Goal: Information Seeking & Learning: Check status

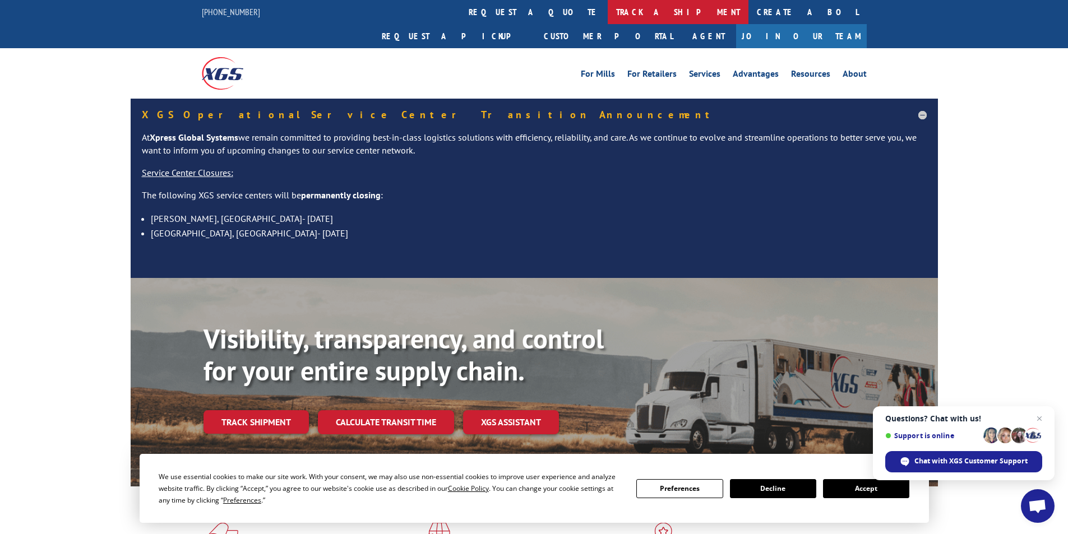
click at [608, 17] on link "track a shipment" at bounding box center [678, 12] width 141 height 24
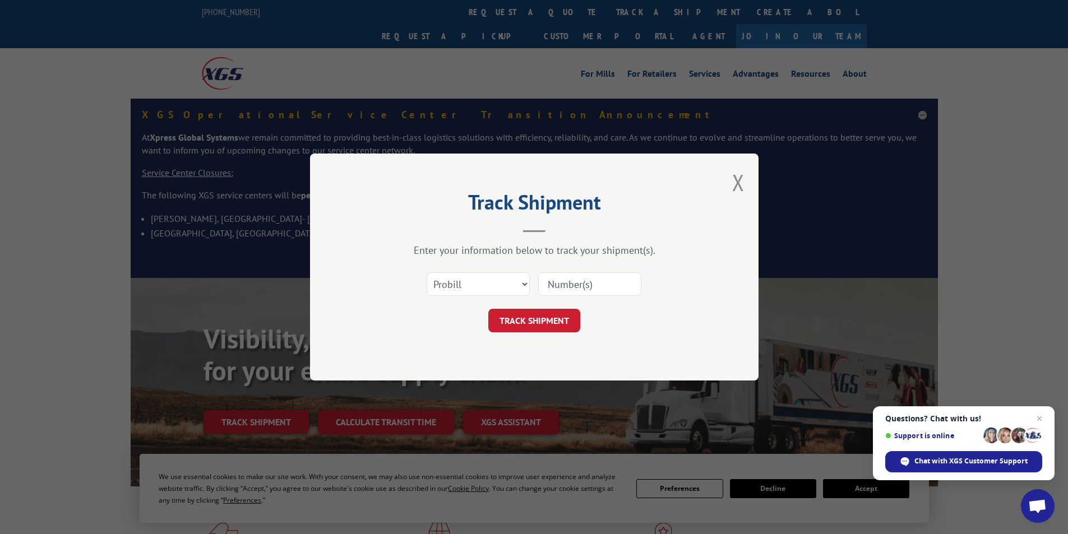
paste input "2836214"
type input "2836214"
click at [499, 283] on select "Select category... Probill BOL PO" at bounding box center [478, 284] width 103 height 24
select select "bol"
click at [427, 272] on select "Select category... Probill BOL PO" at bounding box center [478, 284] width 103 height 24
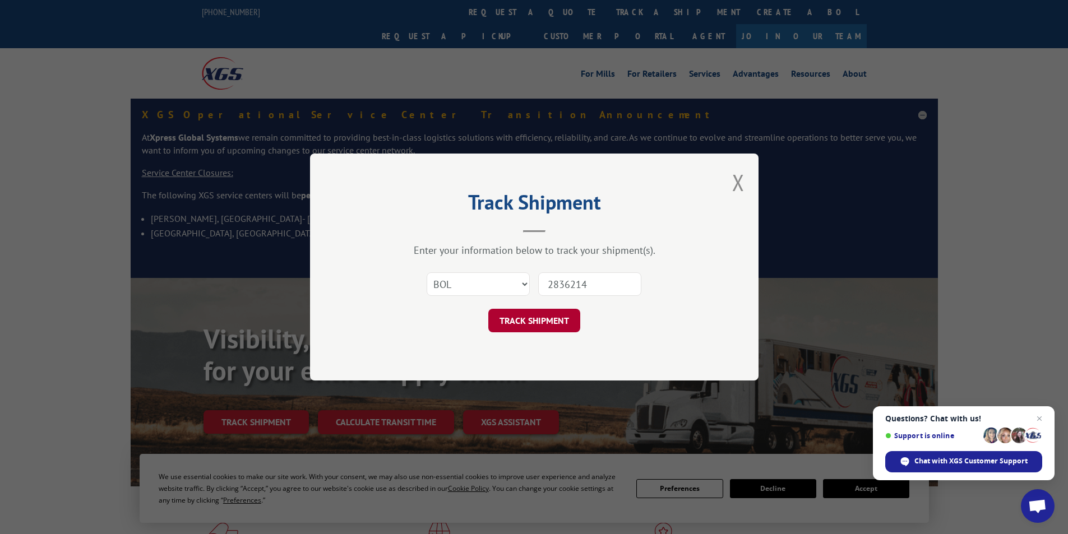
click at [533, 322] on button "TRACK SHIPMENT" at bounding box center [534, 321] width 92 height 24
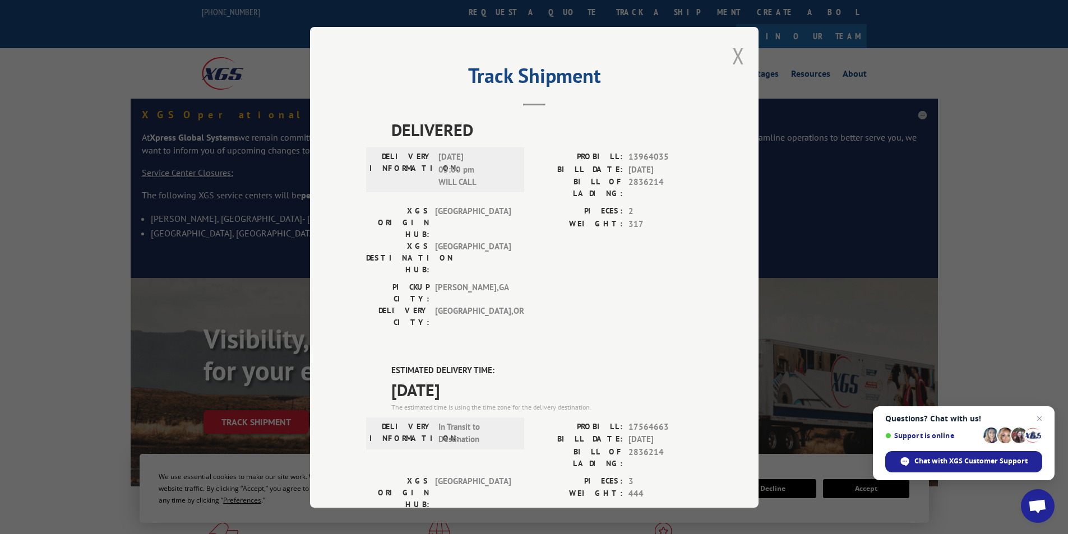
click at [732, 57] on button "Close modal" at bounding box center [738, 56] width 12 height 30
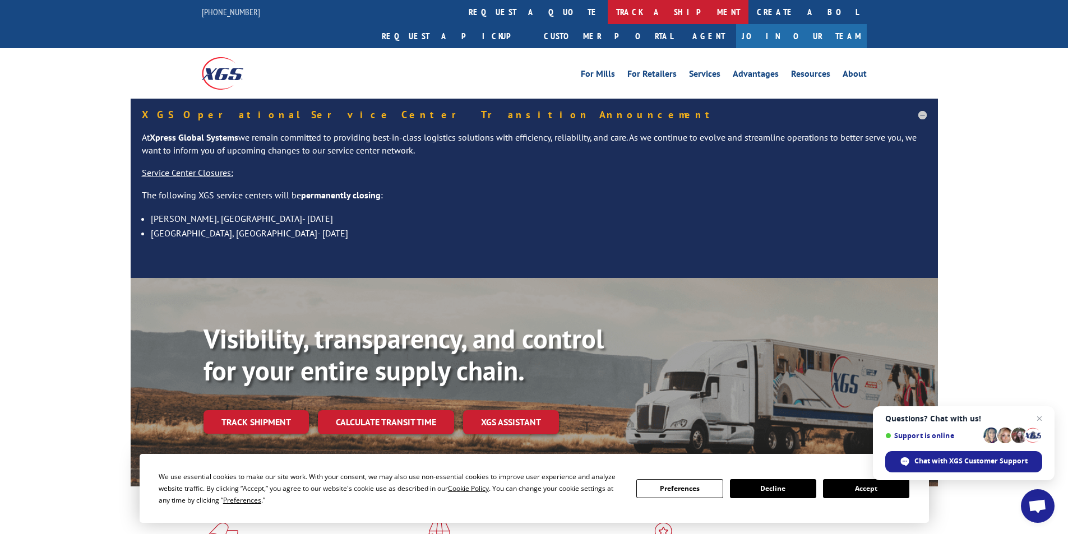
click at [608, 15] on link "track a shipment" at bounding box center [678, 12] width 141 height 24
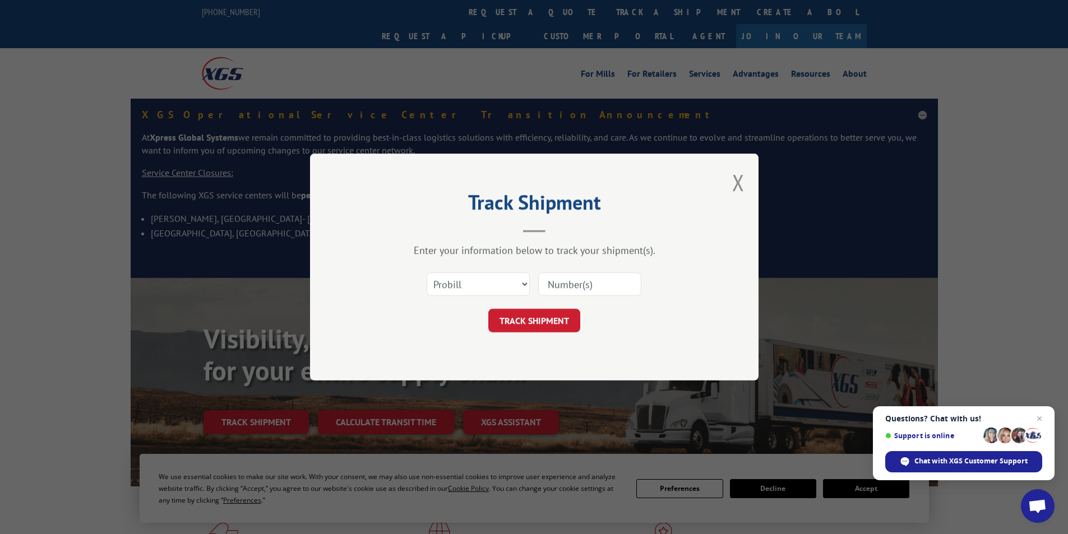
paste input "2839896"
type input "2839896"
click at [496, 277] on select "Select category... Probill BOL PO" at bounding box center [478, 284] width 103 height 24
select select "bol"
click at [427, 272] on select "Select category... Probill BOL PO" at bounding box center [478, 284] width 103 height 24
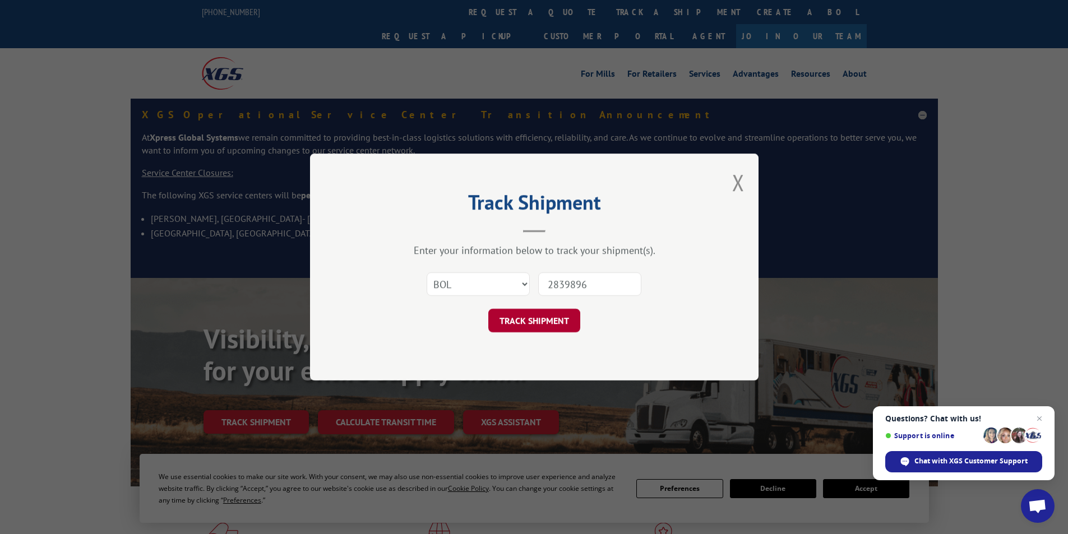
click at [529, 314] on button "TRACK SHIPMENT" at bounding box center [534, 321] width 92 height 24
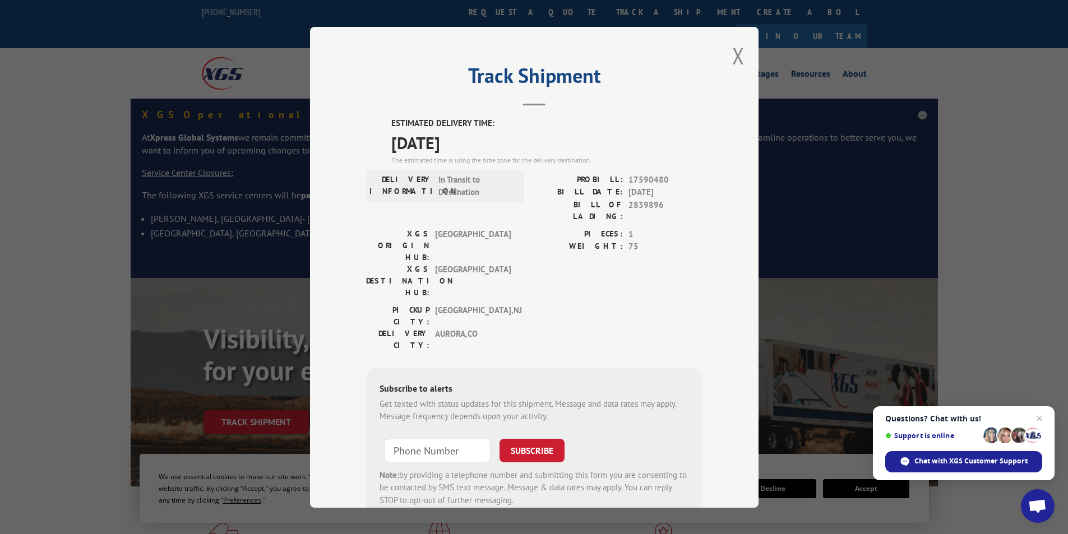
drag, startPoint x: 740, startPoint y: 54, endPoint x: 660, endPoint y: 67, distance: 81.2
click at [739, 55] on div "Track Shipment ESTIMATED DELIVERY TIME: [DATE] The estimated time is using the …" at bounding box center [534, 267] width 448 height 481
click at [732, 59] on button "Close modal" at bounding box center [738, 56] width 12 height 30
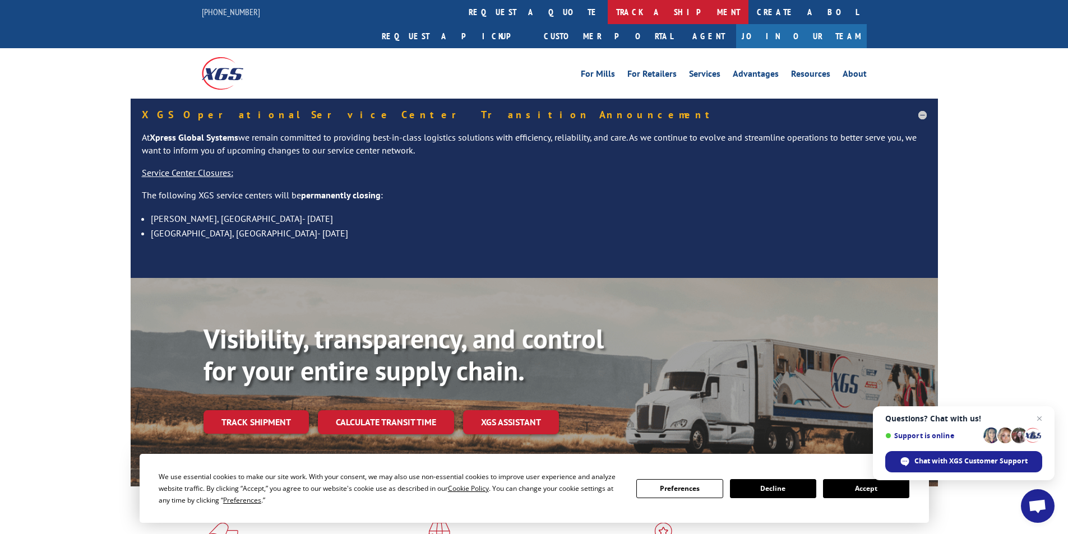
click at [608, 16] on link "track a shipment" at bounding box center [678, 12] width 141 height 24
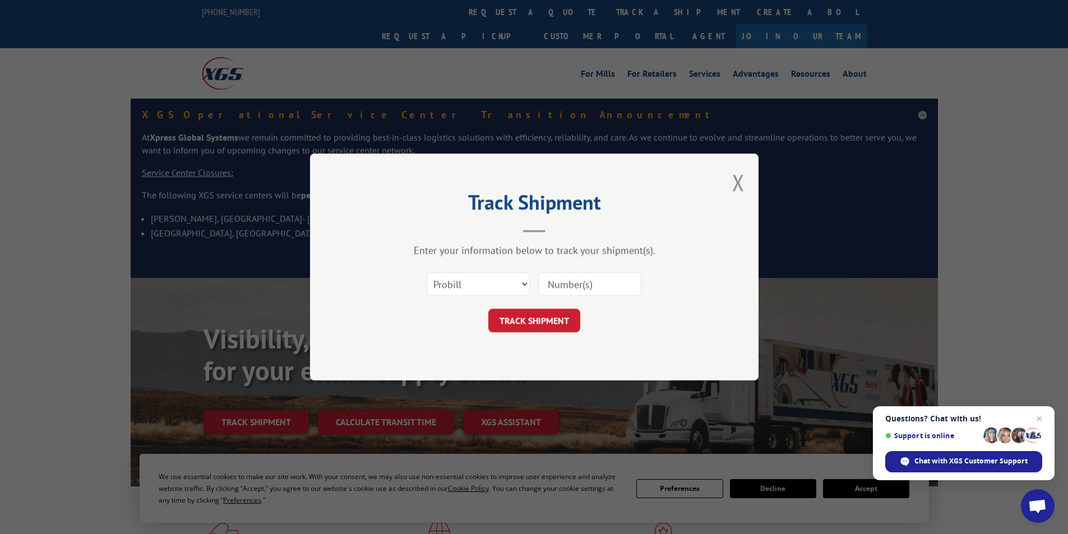
paste input "2841114"
type input "2841114"
click at [484, 282] on select "Select category... Probill BOL PO" at bounding box center [478, 284] width 103 height 24
select select "bol"
click at [427, 272] on select "Select category... Probill BOL PO" at bounding box center [478, 284] width 103 height 24
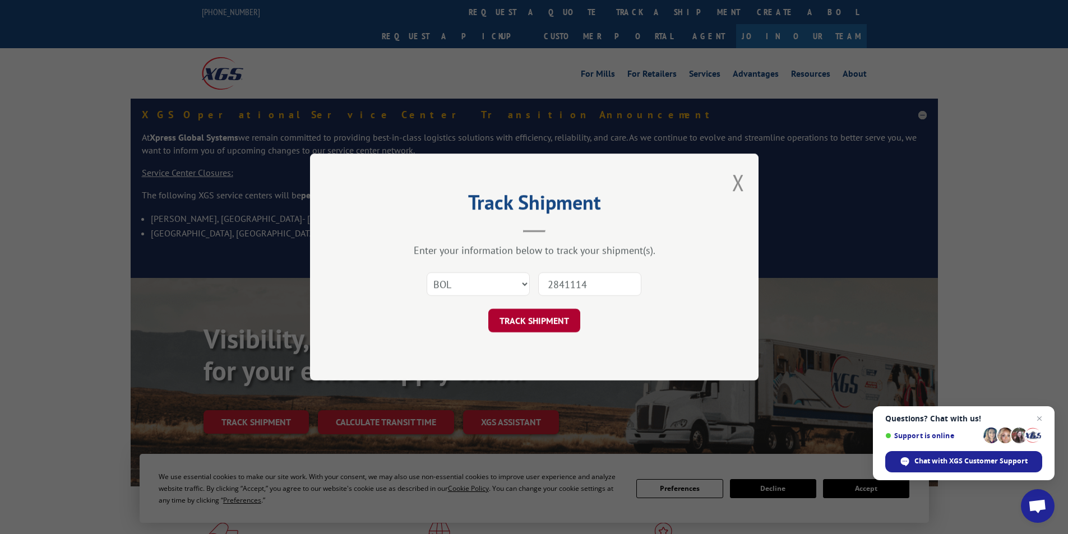
click at [517, 325] on button "TRACK SHIPMENT" at bounding box center [534, 321] width 92 height 24
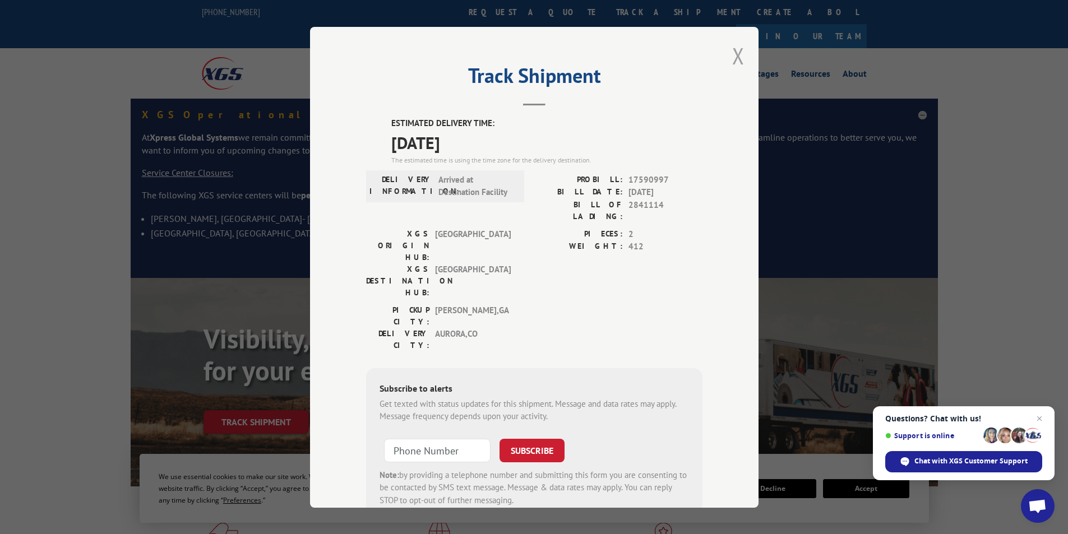
click at [732, 61] on button "Close modal" at bounding box center [738, 56] width 12 height 30
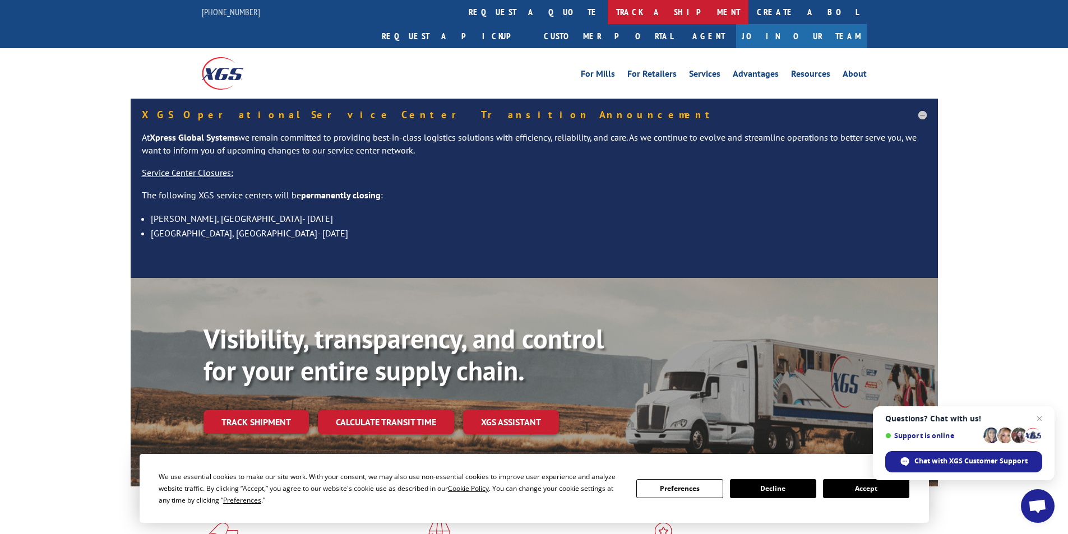
click at [608, 17] on link "track a shipment" at bounding box center [678, 12] width 141 height 24
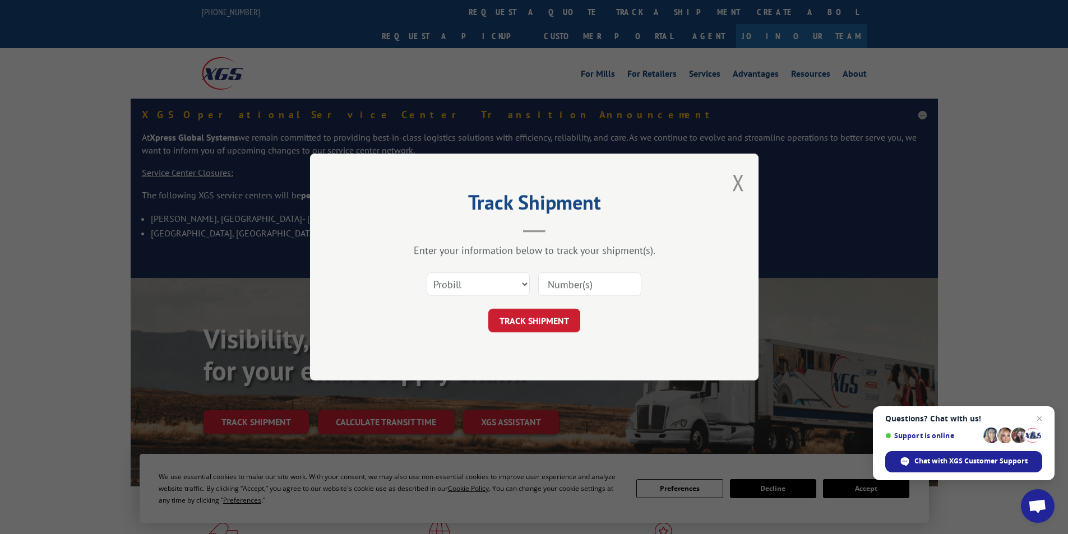
paste input "2839630"
type input "2839630"
drag, startPoint x: 469, startPoint y: 283, endPoint x: 466, endPoint y: 295, distance: 13.2
click at [469, 283] on select "Select category... Probill BOL PO" at bounding box center [478, 284] width 103 height 24
select select "bol"
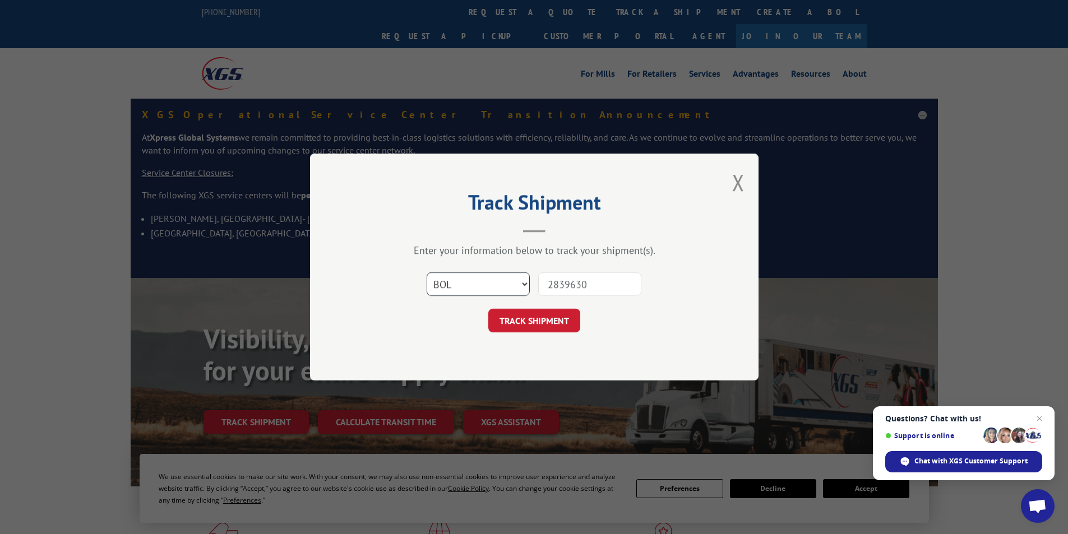
click at [427, 272] on select "Select category... Probill BOL PO" at bounding box center [478, 284] width 103 height 24
click at [576, 316] on button "TRACK SHIPMENT" at bounding box center [534, 321] width 92 height 24
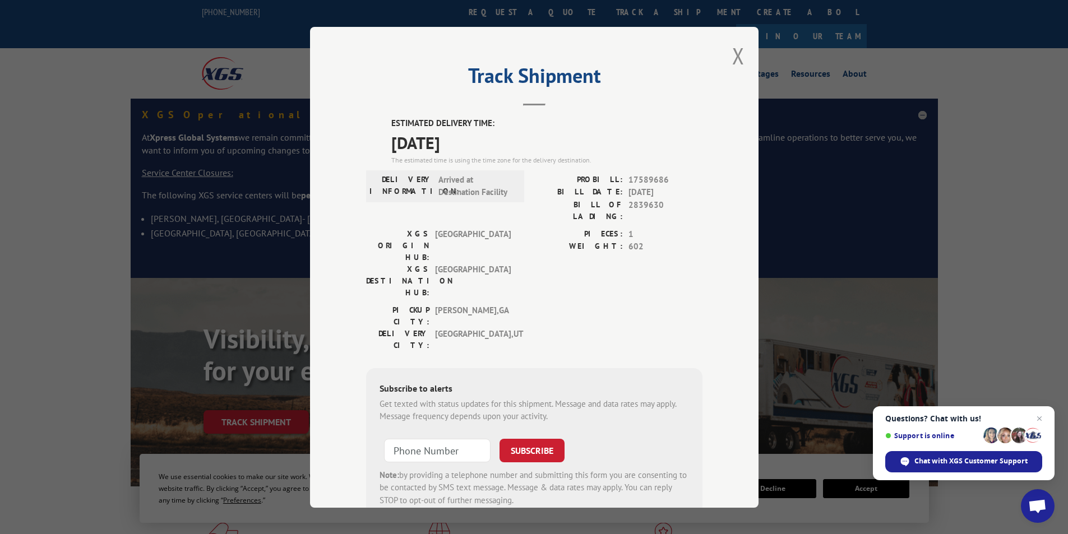
click at [732, 58] on button "Close modal" at bounding box center [738, 56] width 12 height 30
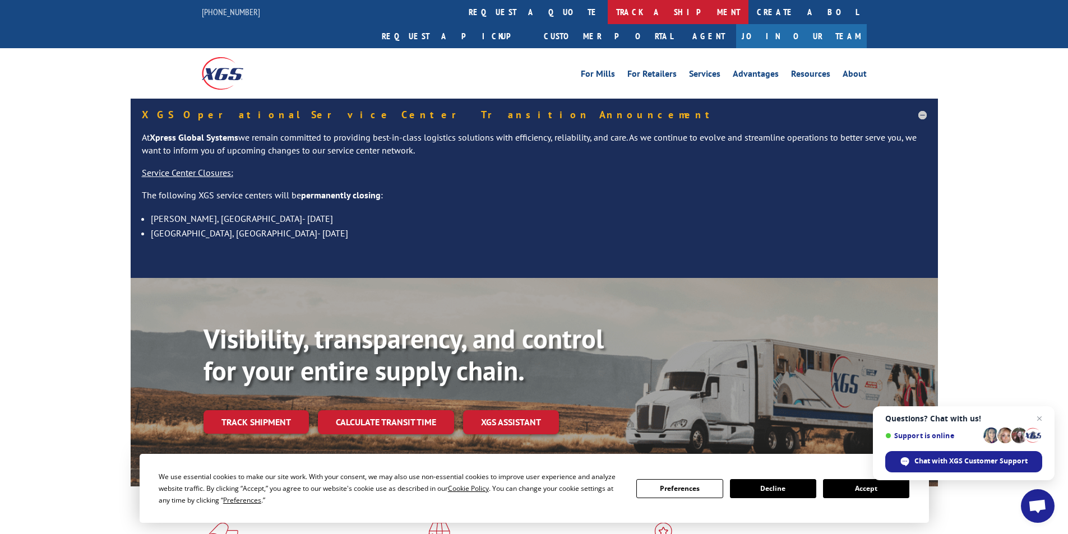
click at [608, 13] on link "track a shipment" at bounding box center [678, 12] width 141 height 24
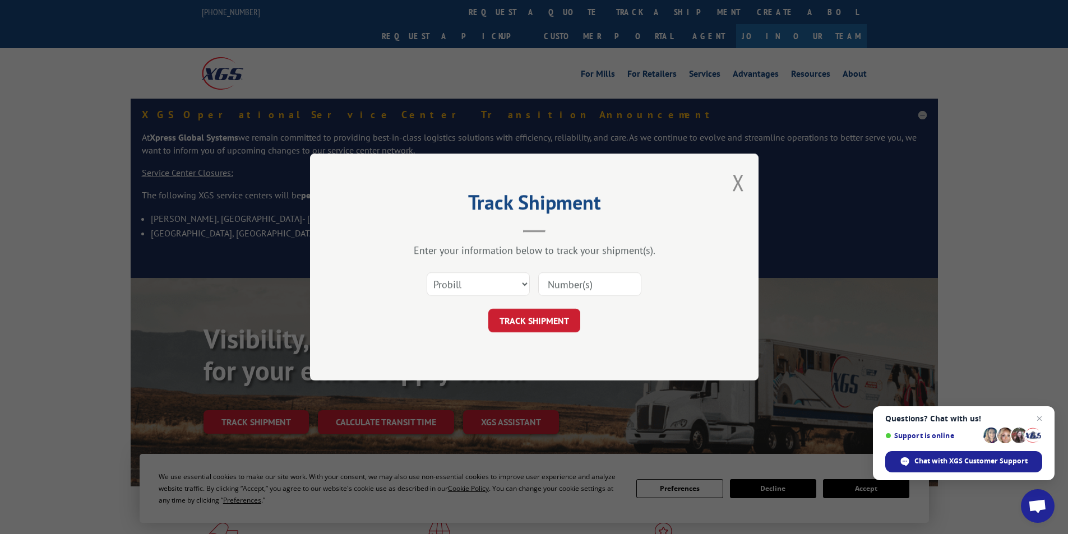
paste input "2841064"
type input "2841064"
click at [487, 285] on select "Select category... Probill BOL PO" at bounding box center [478, 284] width 103 height 24
select select "bol"
click at [427, 272] on select "Select category... Probill BOL PO" at bounding box center [478, 284] width 103 height 24
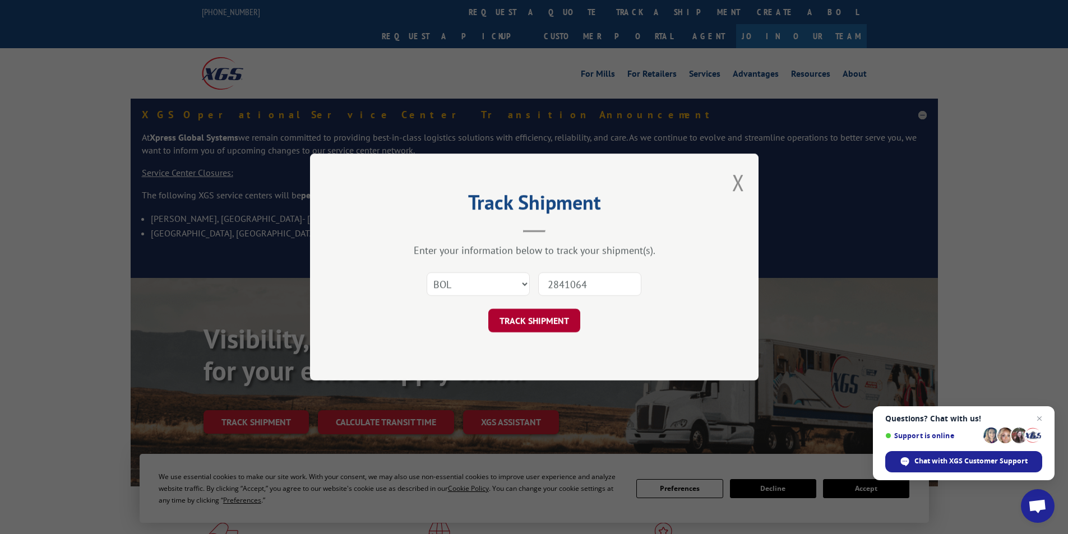
click at [562, 318] on button "TRACK SHIPMENT" at bounding box center [534, 321] width 92 height 24
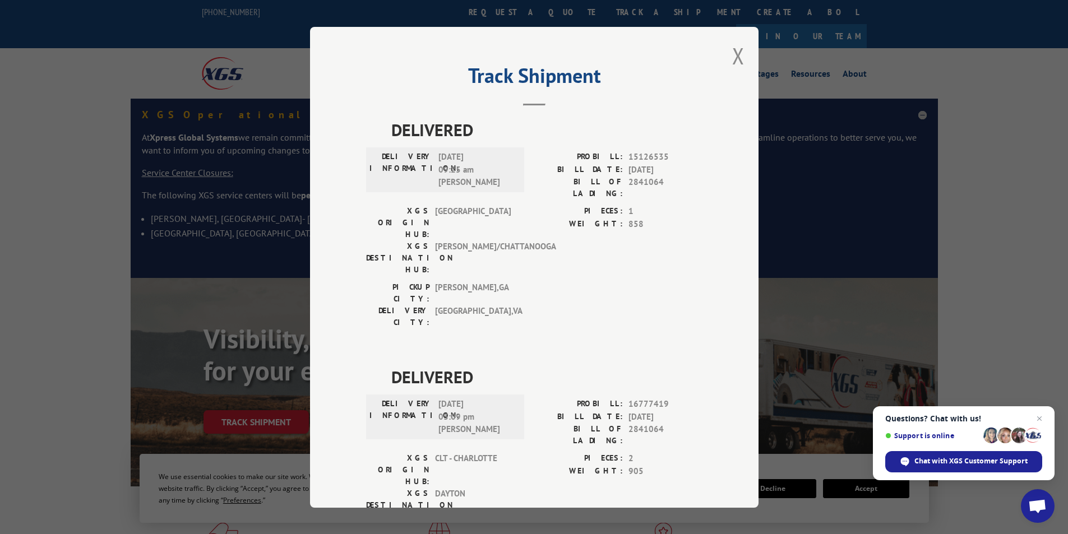
click at [735, 55] on button "Close modal" at bounding box center [738, 56] width 12 height 30
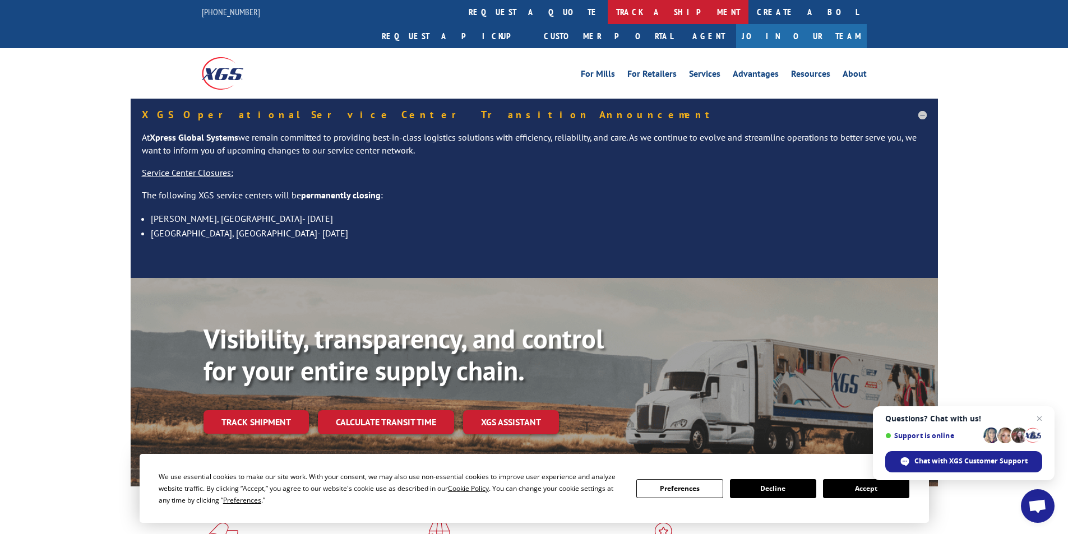
click at [608, 20] on link "track a shipment" at bounding box center [678, 12] width 141 height 24
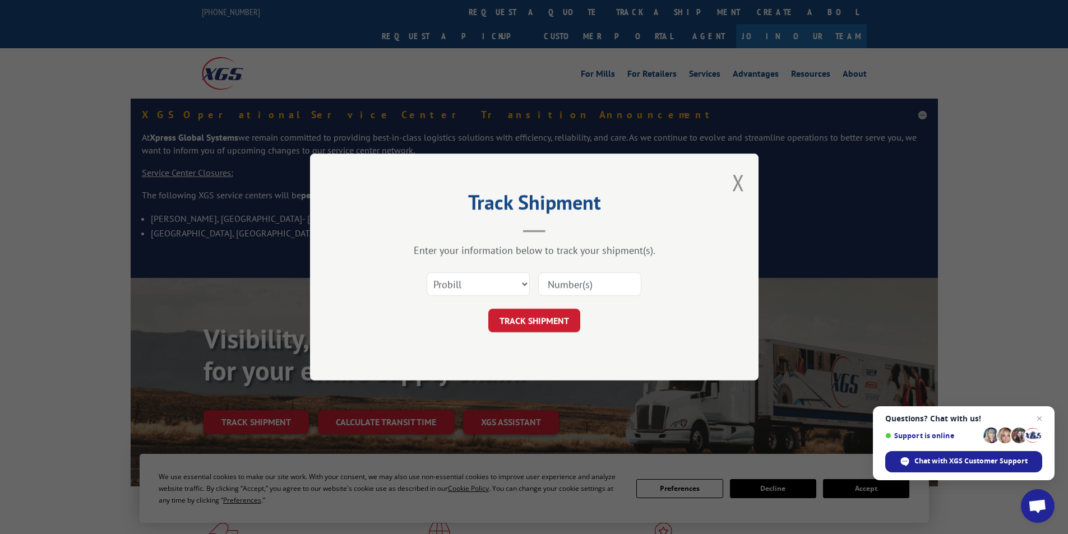
drag, startPoint x: 562, startPoint y: 272, endPoint x: 563, endPoint y: 279, distance: 7.4
click at [563, 279] on input at bounding box center [589, 284] width 103 height 24
paste input "2834649"
type input "2834649"
drag, startPoint x: 481, startPoint y: 284, endPoint x: 471, endPoint y: 292, distance: 12.8
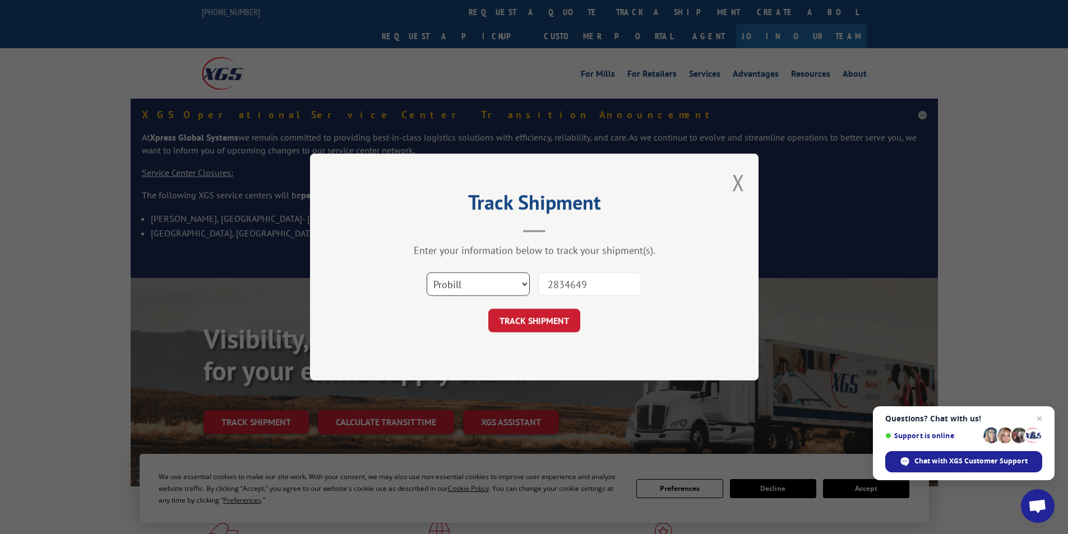
click at [481, 284] on select "Select category... Probill BOL PO" at bounding box center [478, 284] width 103 height 24
select select "bol"
click at [427, 272] on select "Select category... Probill BOL PO" at bounding box center [478, 284] width 103 height 24
click at [531, 318] on button "TRACK SHIPMENT" at bounding box center [534, 321] width 92 height 24
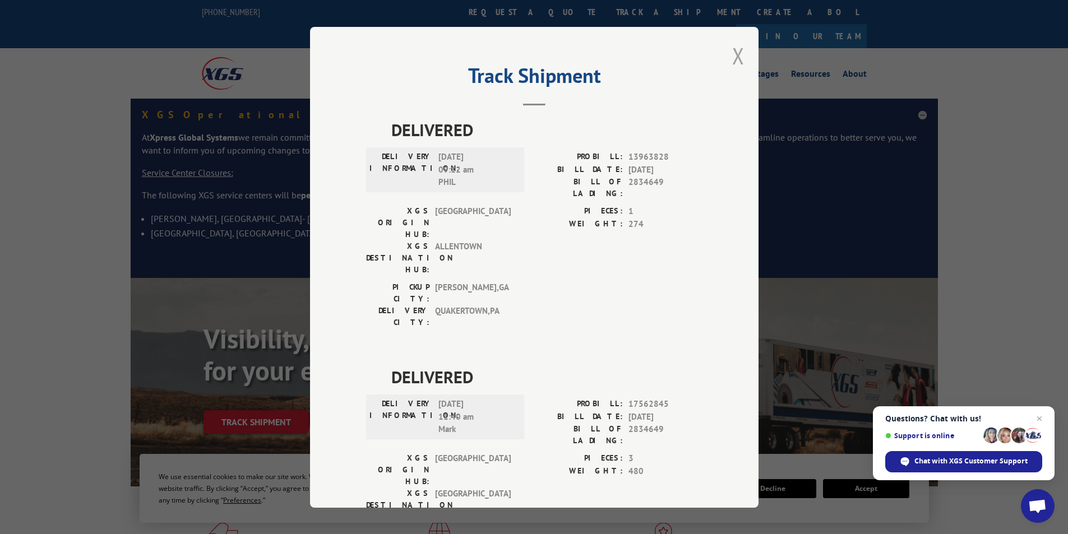
click at [732, 63] on button "Close modal" at bounding box center [738, 56] width 12 height 30
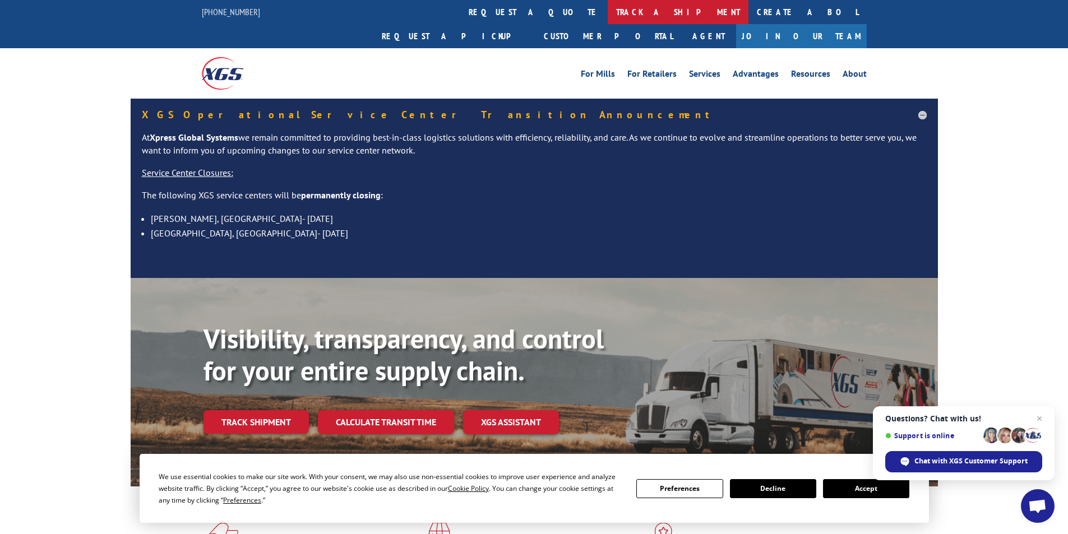
click at [608, 10] on link "track a shipment" at bounding box center [678, 12] width 141 height 24
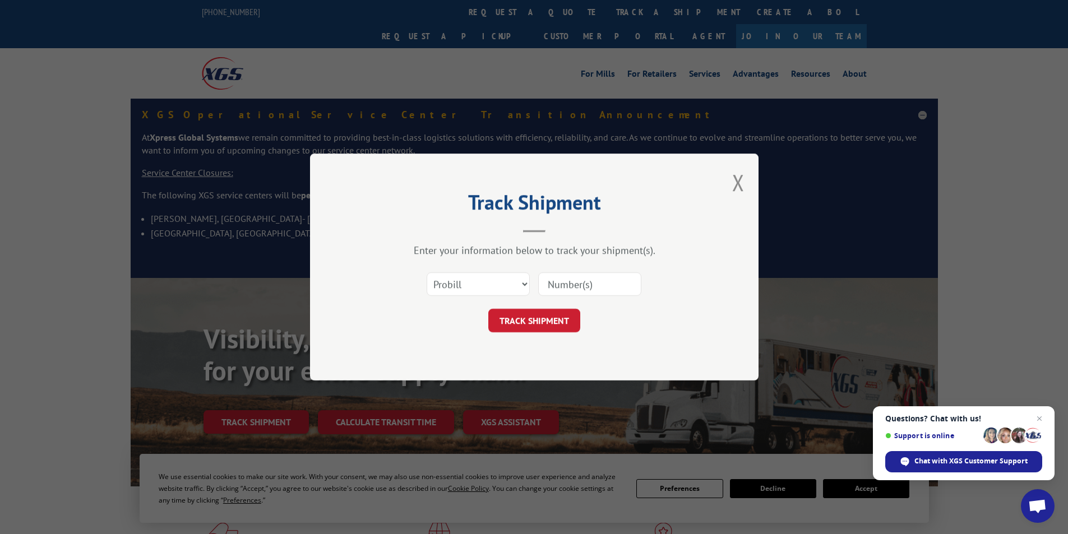
paste input "2837677"
type input "2837677"
click at [493, 275] on select "Select category... Probill BOL PO" at bounding box center [478, 284] width 103 height 24
select select "bol"
click at [427, 272] on select "Select category... Probill BOL PO" at bounding box center [478, 284] width 103 height 24
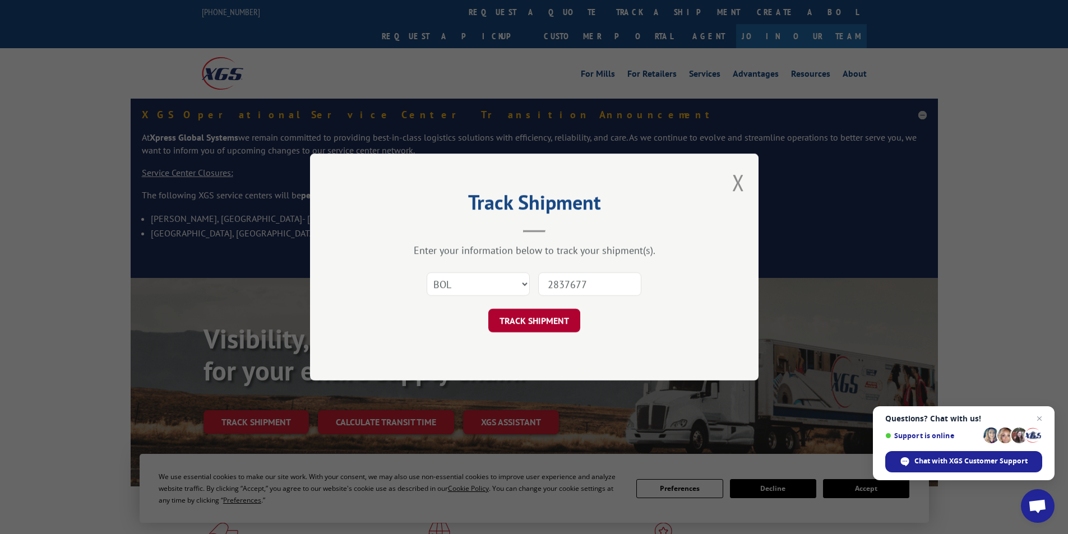
click at [509, 327] on button "TRACK SHIPMENT" at bounding box center [534, 321] width 92 height 24
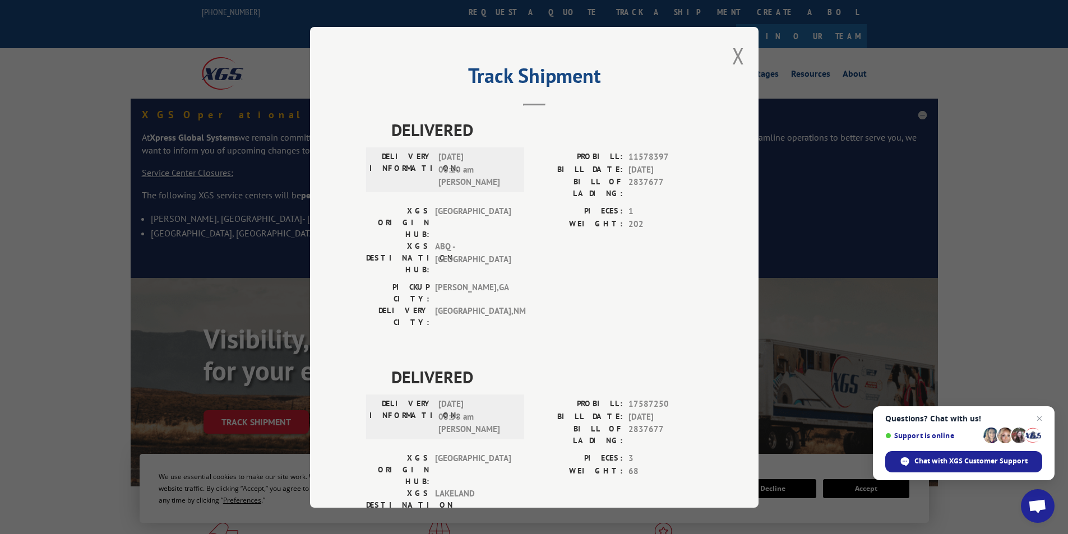
drag, startPoint x: 734, startPoint y: 61, endPoint x: 724, endPoint y: 98, distance: 38.9
click at [732, 70] on button "Close modal" at bounding box center [738, 56] width 12 height 30
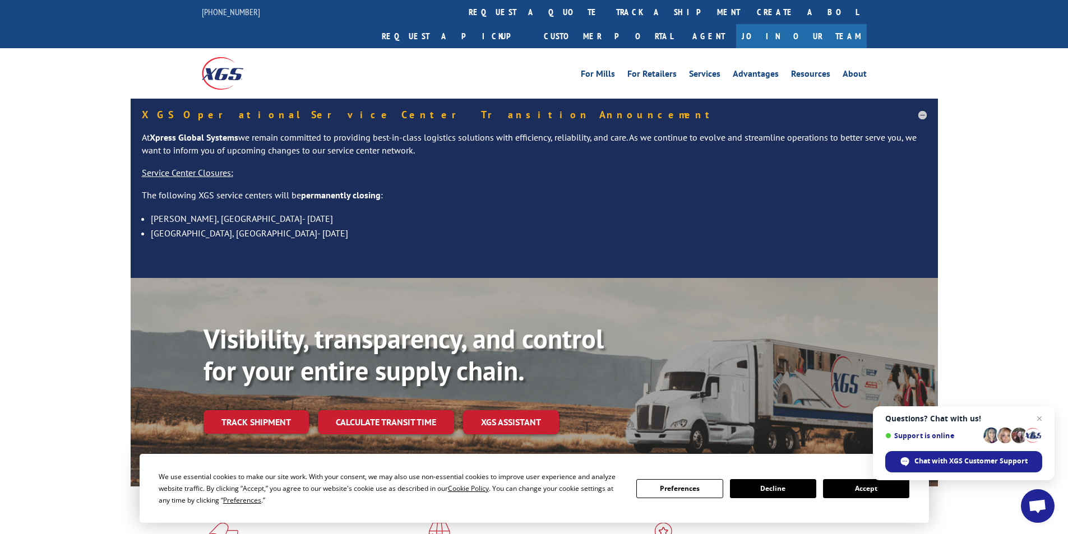
click at [608, 7] on link "track a shipment" at bounding box center [678, 12] width 141 height 24
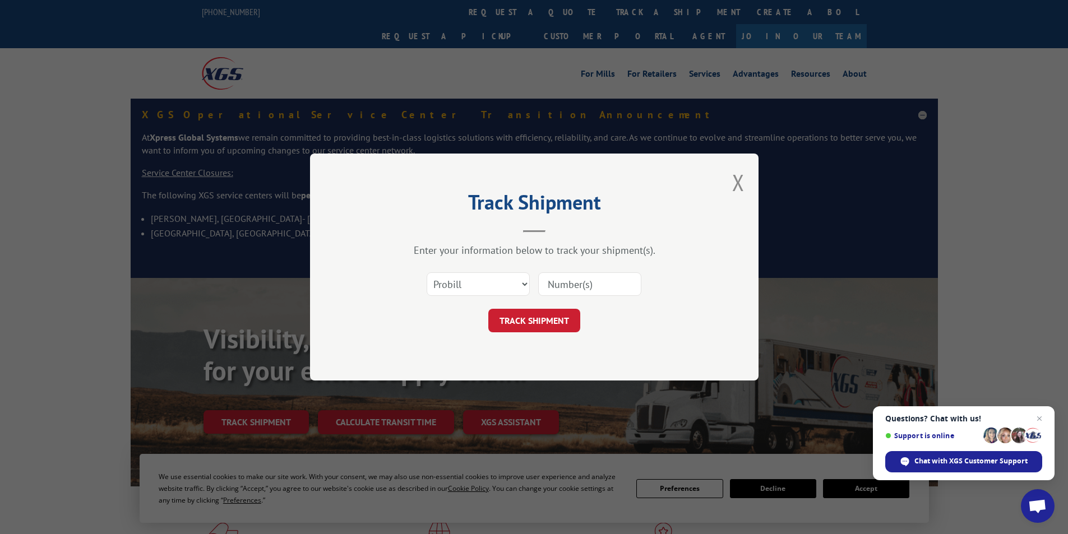
paste input "2839526"
type input "2839526"
click at [501, 283] on select "Select category... Probill BOL PO" at bounding box center [478, 284] width 103 height 24
select select "bol"
click at [427, 272] on select "Select category... Probill BOL PO" at bounding box center [478, 284] width 103 height 24
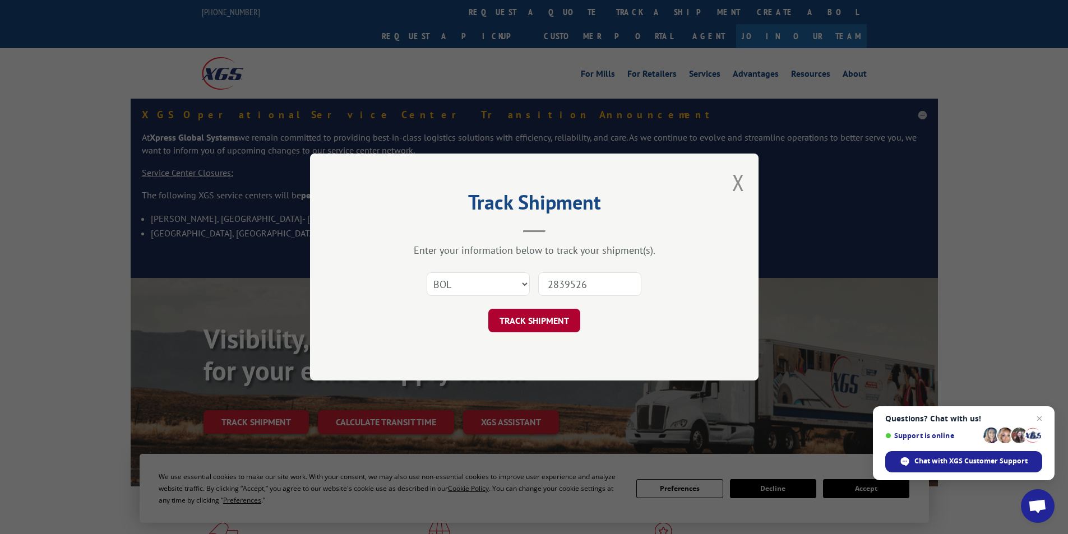
click at [529, 324] on button "TRACK SHIPMENT" at bounding box center [534, 321] width 92 height 24
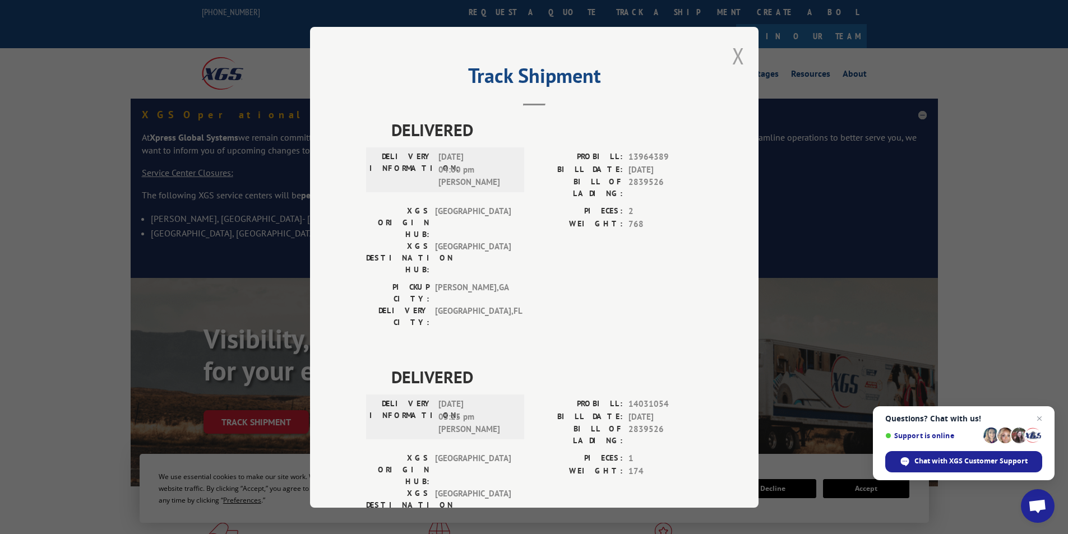
click at [732, 60] on button "Close modal" at bounding box center [738, 56] width 12 height 30
